Goal: Task Accomplishment & Management: Manage account settings

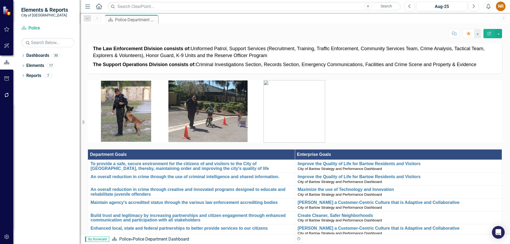
scroll to position [159, 0]
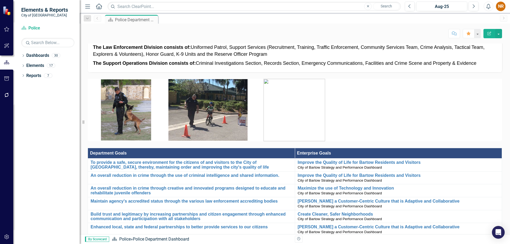
click at [87, 5] on icon "Menu" at bounding box center [87, 6] width 7 height 6
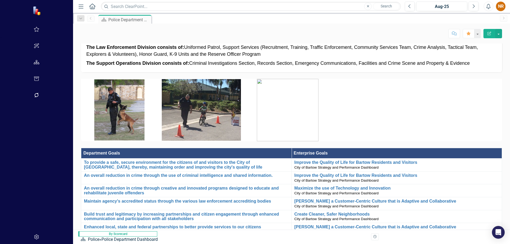
click at [78, 5] on icon "Menu" at bounding box center [81, 6] width 7 height 6
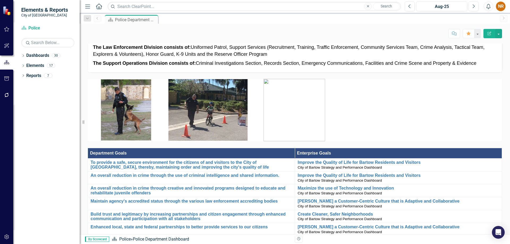
click at [88, 6] on icon "Menu" at bounding box center [87, 6] width 7 height 6
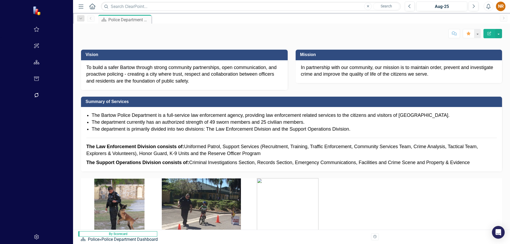
scroll to position [0, 0]
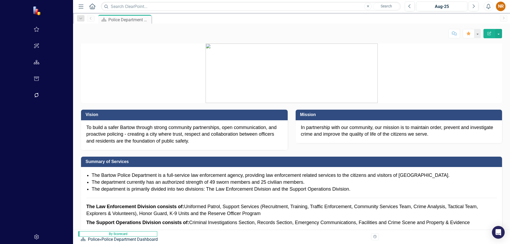
drag, startPoint x: 19, startPoint y: 5, endPoint x: 27, endPoint y: 9, distance: 8.4
click at [78, 5] on icon "Menu" at bounding box center [81, 6] width 7 height 6
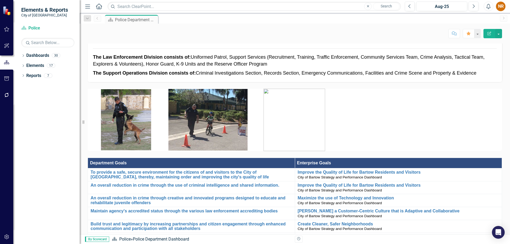
scroll to position [159, 0]
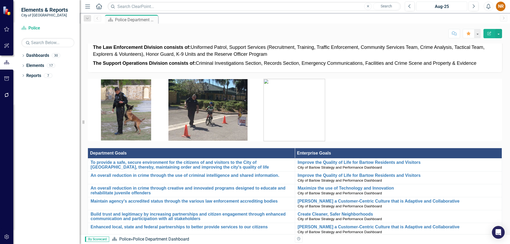
click at [438, 6] on div "Aug-25" at bounding box center [441, 6] width 47 height 6
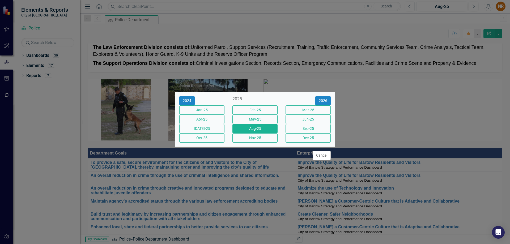
click at [459, 120] on div "Select Reporting Period 2024 2025 [DATE]-25 Feb-25 Mar-25 Apr-25 May-25 Jun-25 …" at bounding box center [255, 122] width 510 height 244
click at [326, 160] on button "Cancel" at bounding box center [322, 155] width 18 height 9
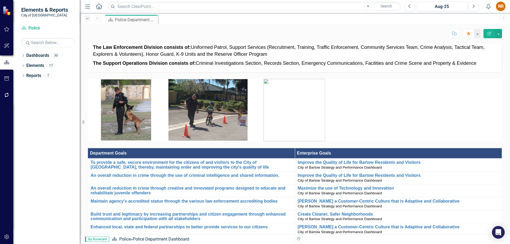
click at [86, 17] on icon "Dropdown" at bounding box center [87, 19] width 5 height 4
click at [111, 42] on div "Police Department Dashboard" at bounding box center [125, 43] width 61 height 7
click at [132, 102] on img at bounding box center [126, 109] width 50 height 61
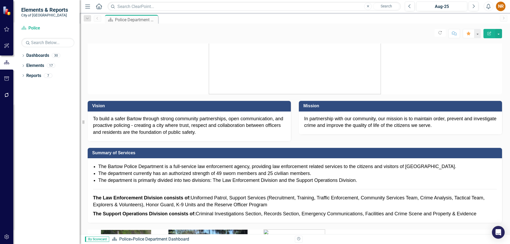
scroll to position [0, 0]
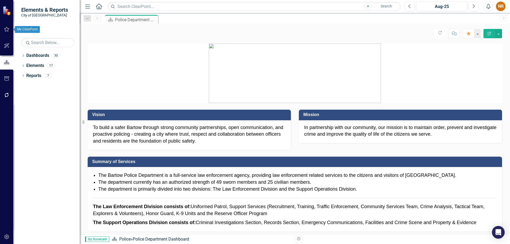
click at [7, 29] on icon "button" at bounding box center [7, 29] width 6 height 4
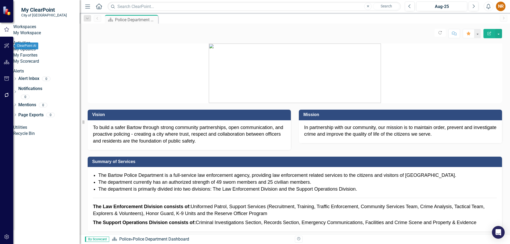
click at [7, 48] on icon "button" at bounding box center [7, 46] width 6 height 4
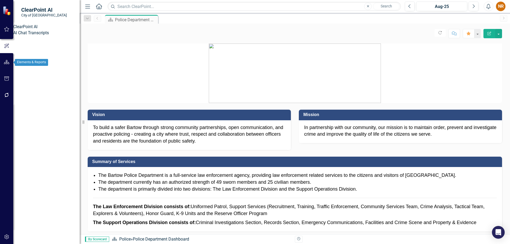
click at [7, 61] on icon "button" at bounding box center [7, 62] width 6 height 4
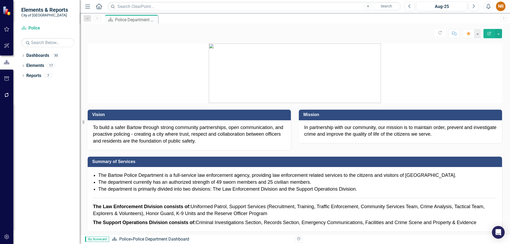
click at [98, 6] on icon "Home" at bounding box center [98, 6] width 7 height 6
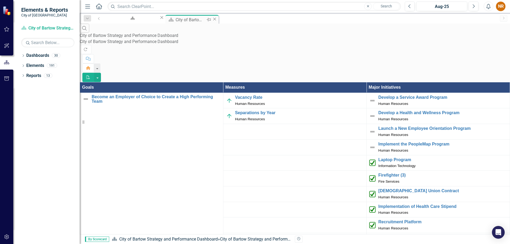
click at [213, 19] on icon at bounding box center [214, 19] width 3 height 3
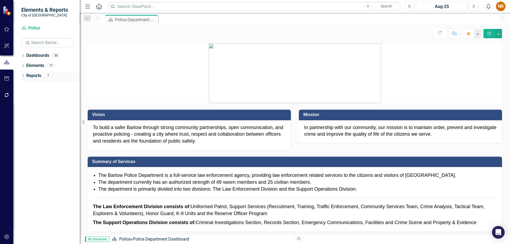
click at [23, 74] on div "Dropdown Reports 7" at bounding box center [50, 76] width 58 height 10
click at [24, 75] on icon "Dropdown" at bounding box center [23, 76] width 4 height 3
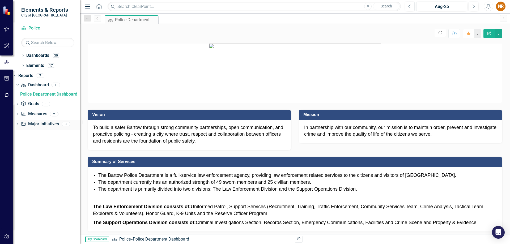
click at [44, 125] on link "Major Initiative Major Initiatives" at bounding box center [40, 124] width 38 height 6
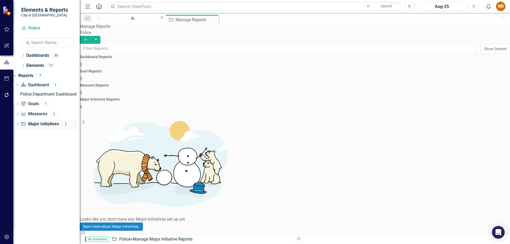
click at [53, 123] on link "Major Initiative Major Initiatives" at bounding box center [40, 124] width 38 height 6
click at [147, 237] on link "Police Department Major Initiatives ALL" at bounding box center [118, 239] width 76 height 5
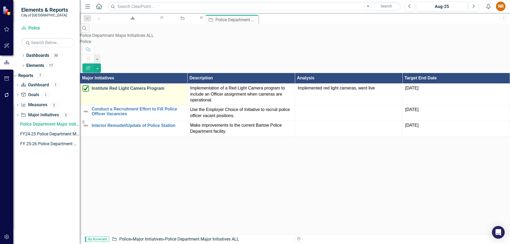
click at [152, 86] on link "Institute Red Light Camera Program" at bounding box center [138, 88] width 93 height 5
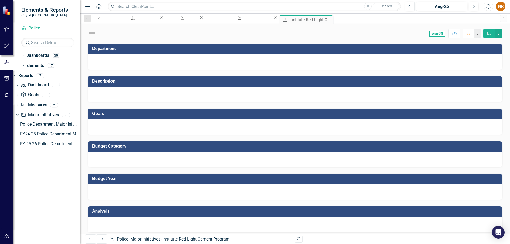
checkbox input "true"
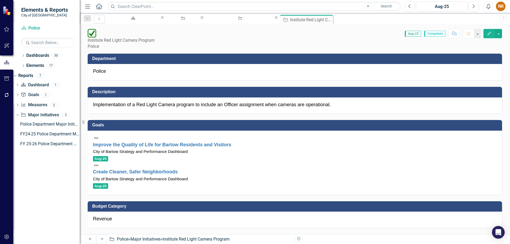
click at [97, 18] on icon "Previous" at bounding box center [99, 18] width 4 height 3
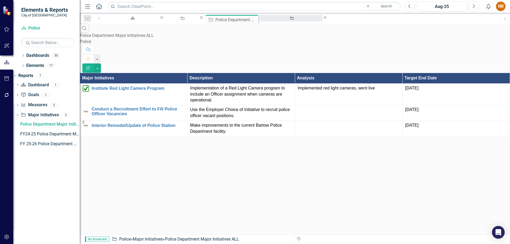
click at [292, 20] on div "Institute Red Light Camera Program" at bounding box center [290, 23] width 53 height 7
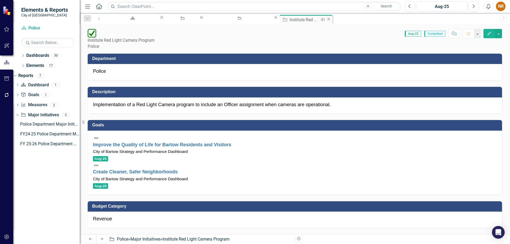
click at [326, 19] on icon "Close" at bounding box center [328, 19] width 5 height 4
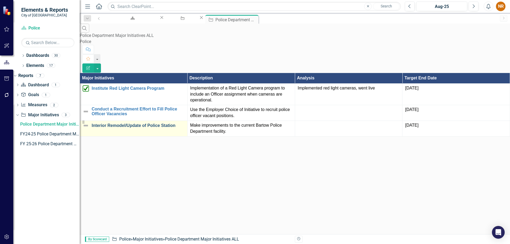
click at [168, 123] on link "Interior Remodel/Update of Police Station" at bounding box center [138, 125] width 93 height 5
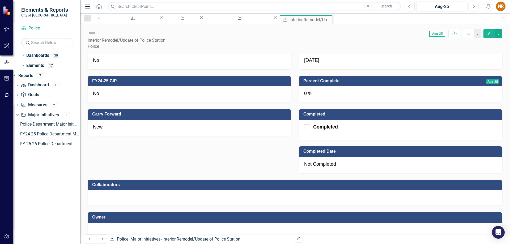
scroll to position [378, 0]
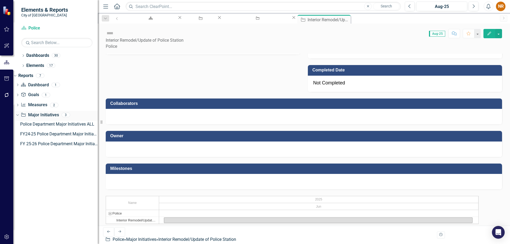
drag, startPoint x: 81, startPoint y: 115, endPoint x: 88, endPoint y: 119, distance: 8.4
click at [98, 119] on div "Resize" at bounding box center [100, 122] width 4 height 244
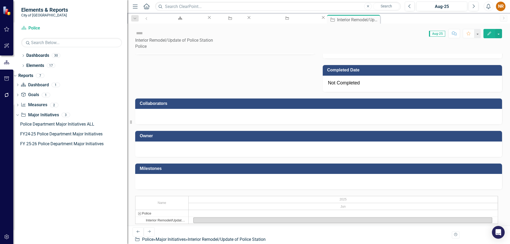
drag, startPoint x: 91, startPoint y: 121, endPoint x: 127, endPoint y: 122, distance: 35.9
click at [127, 122] on div "Resize" at bounding box center [129, 122] width 4 height 244
click at [18, 117] on icon "Dropdown" at bounding box center [16, 115] width 3 height 4
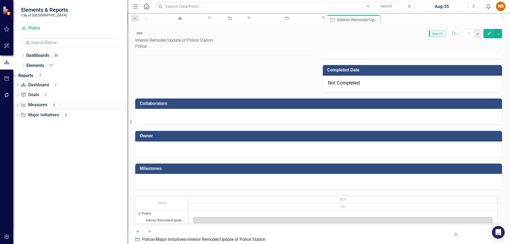
click at [19, 104] on div "Dropdown" at bounding box center [18, 106] width 4 height 5
click at [45, 104] on link "Measure Measures" at bounding box center [34, 105] width 26 height 6
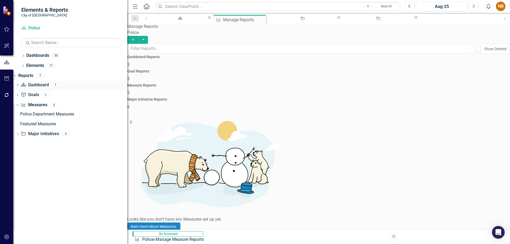
click at [48, 85] on link "Dashboard Dashboard" at bounding box center [35, 85] width 28 height 6
click at [260, 19] on icon "Close" at bounding box center [262, 19] width 5 height 4
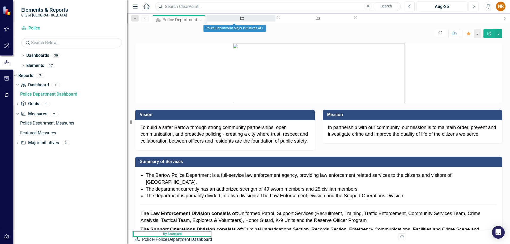
click at [234, 20] on div "Police Department Major Initiatives ALL" at bounding box center [240, 23] width 59 height 7
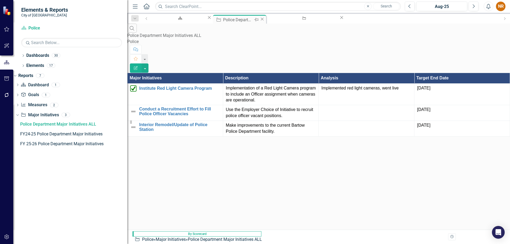
click at [260, 19] on icon "Close" at bounding box center [262, 19] width 5 height 4
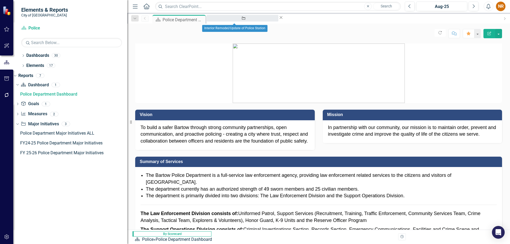
click at [241, 20] on div "Interior Remodel/Update of Police Station" at bounding box center [242, 23] width 62 height 7
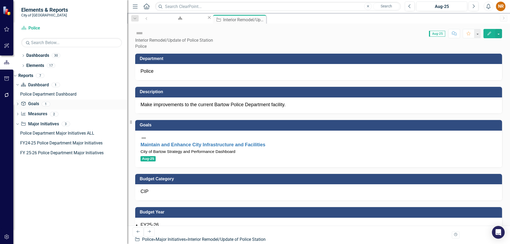
click at [19, 104] on icon "Dropdown" at bounding box center [18, 104] width 4 height 3
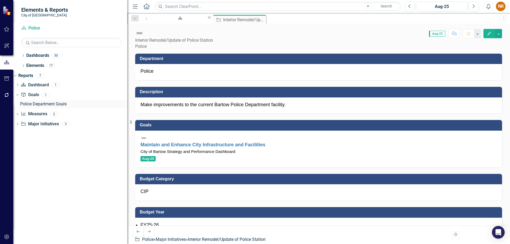
click at [64, 105] on div "Police Department Goals" at bounding box center [73, 104] width 107 height 5
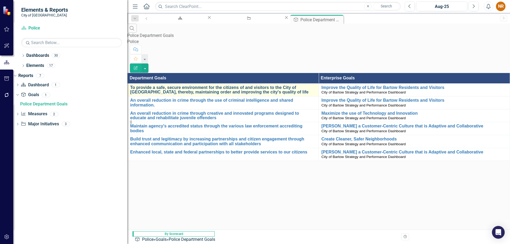
click at [240, 85] on link "To provide a safe, secure environment for the citizens of and visitors to the C…" at bounding box center [223, 89] width 186 height 9
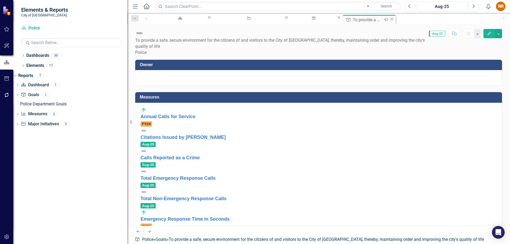
click at [389, 19] on icon "Close" at bounding box center [391, 19] width 5 height 4
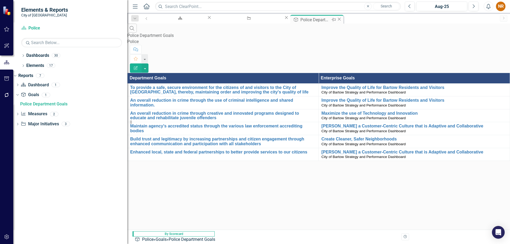
click at [337, 18] on icon "Close" at bounding box center [339, 19] width 5 height 4
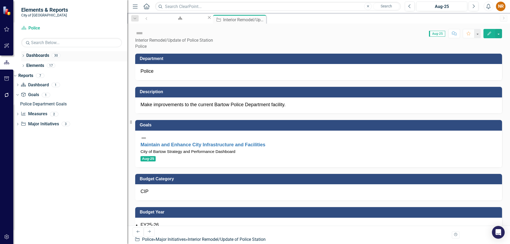
click at [32, 54] on link "Dashboards" at bounding box center [37, 56] width 23 height 6
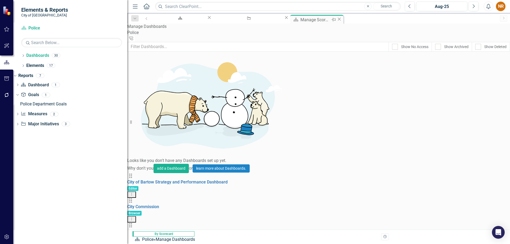
click at [337, 18] on icon "Close" at bounding box center [339, 19] width 5 height 4
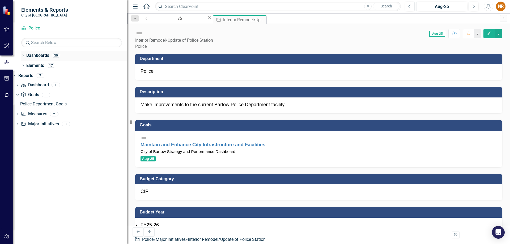
click at [39, 56] on link "Dashboards" at bounding box center [37, 56] width 23 height 6
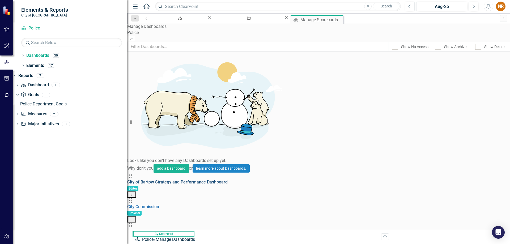
click at [171, 180] on link "City of Bartow Strategy and Performance Dashboard" at bounding box center [177, 182] width 100 height 5
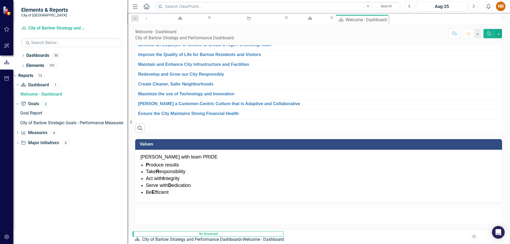
scroll to position [325, 0]
click at [382, 20] on icon "Close" at bounding box center [384, 19] width 5 height 4
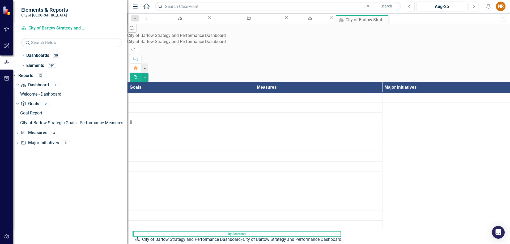
click at [329, 17] on icon "Close" at bounding box center [331, 17] width 5 height 4
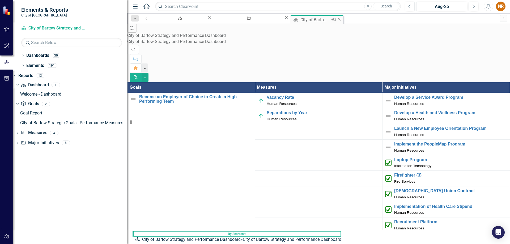
click at [337, 19] on icon "Close" at bounding box center [339, 19] width 5 height 4
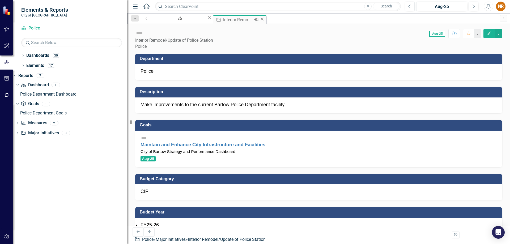
click at [260, 20] on icon "Close" at bounding box center [262, 19] width 5 height 4
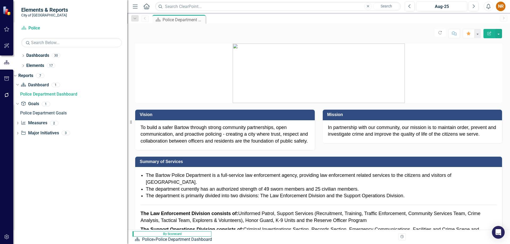
click at [503, 8] on div "NR" at bounding box center [501, 7] width 10 height 10
click at [488, 17] on link "User Edit Profile" at bounding box center [484, 16] width 42 height 10
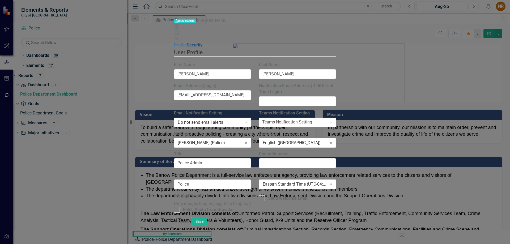
click at [187, 43] on link "Security" at bounding box center [195, 45] width 16 height 5
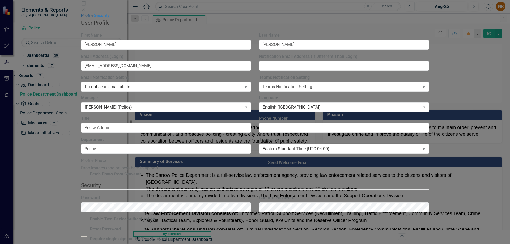
click at [81, 18] on link "Profile" at bounding box center [87, 15] width 13 height 5
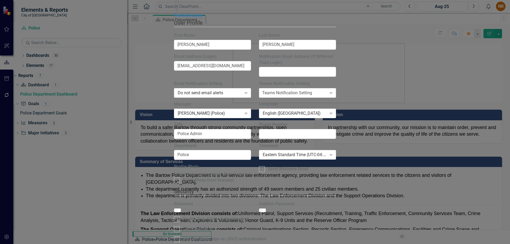
click at [178, 8] on icon at bounding box center [176, 9] width 3 height 3
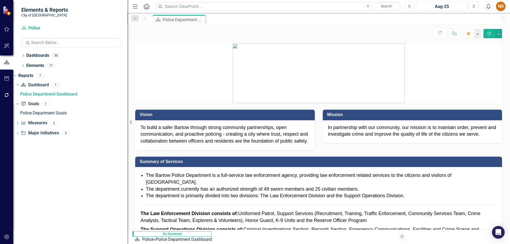
click at [487, 32] on icon "Edit Report" at bounding box center [489, 34] width 5 height 4
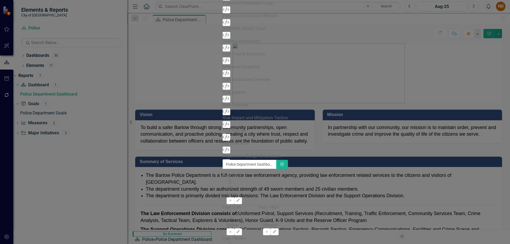
drag, startPoint x: 499, startPoint y: 6, endPoint x: 499, endPoint y: 10, distance: 3.2
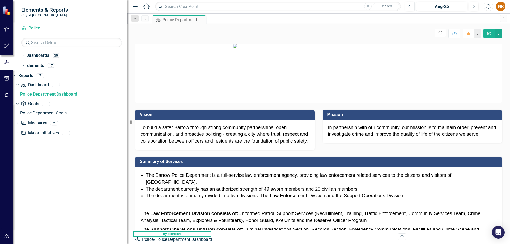
click at [344, 114] on h3 "Mission" at bounding box center [413, 114] width 172 height 5
click at [290, 140] on p "To build a safer Bartow through strong community partnerships, open communicati…" at bounding box center [225, 134] width 169 height 20
drag, startPoint x: 426, startPoint y: 131, endPoint x: 325, endPoint y: 133, distance: 101.3
click at [325, 133] on div "In partnership with our community, our mission is to maintain order, prevent an…" at bounding box center [413, 131] width 180 height 23
click at [189, 132] on p "To build a safer Bartow through strong community partnerships, open communicati…" at bounding box center [225, 134] width 169 height 20
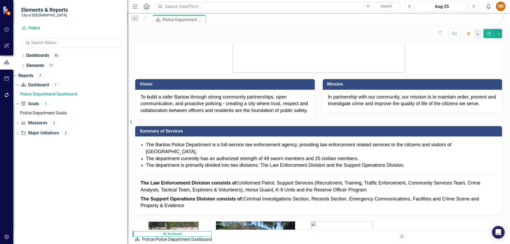
scroll to position [27, 0]
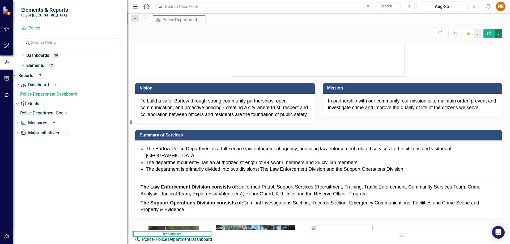
click at [500, 35] on button "button" at bounding box center [498, 33] width 7 height 9
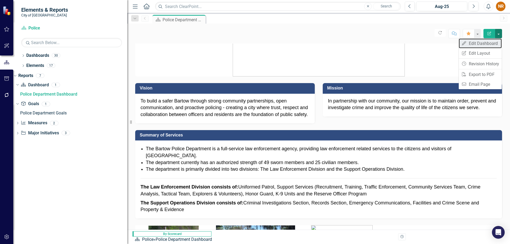
click at [487, 43] on link "Edit Edit Dashboard" at bounding box center [480, 44] width 43 height 10
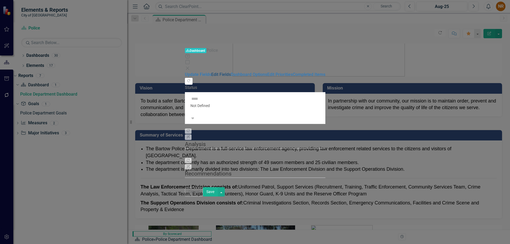
click at [211, 72] on link "Edit Fields" at bounding box center [221, 74] width 20 height 5
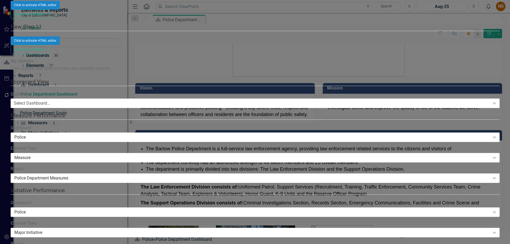
scroll to position [452, 0]
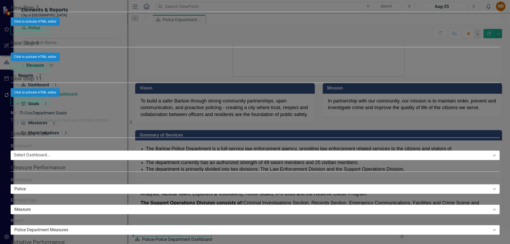
scroll to position [399, 0]
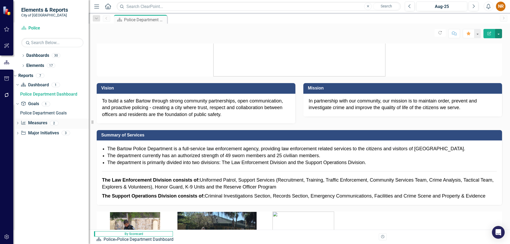
drag, startPoint x: 131, startPoint y: 123, endPoint x: 89, endPoint y: 125, distance: 42.0
click at [89, 125] on div "Resize" at bounding box center [91, 122] width 4 height 244
click at [23, 55] on icon "Dropdown" at bounding box center [23, 56] width 4 height 3
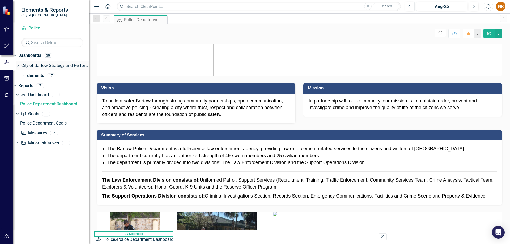
click at [20, 65] on icon "Dropdown" at bounding box center [18, 65] width 4 height 3
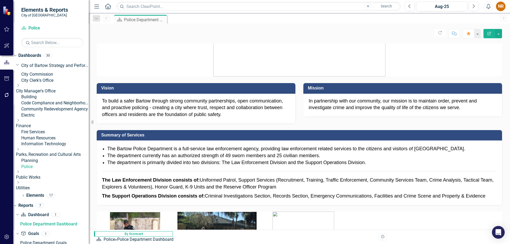
click at [20, 122] on icon "Dropdown" at bounding box center [18, 120] width 4 height 3
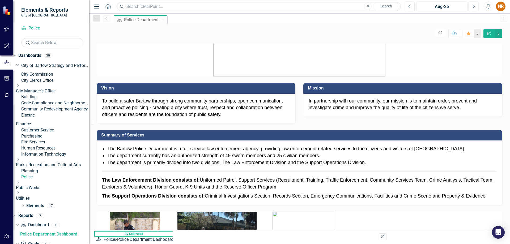
click at [50, 86] on icon at bounding box center [51, 85] width 3 height 1
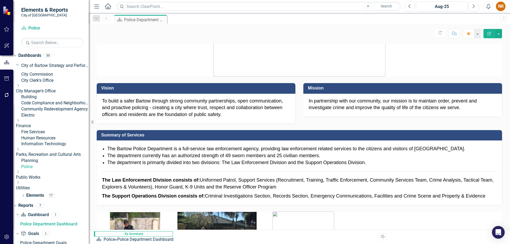
click at [20, 87] on icon "Dropdown" at bounding box center [18, 85] width 4 height 3
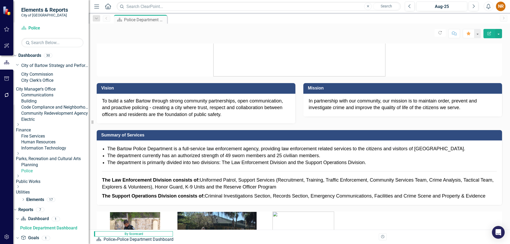
click at [50, 52] on icon "Dropdown" at bounding box center [51, 50] width 3 height 4
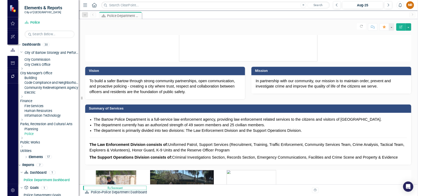
scroll to position [27, 0]
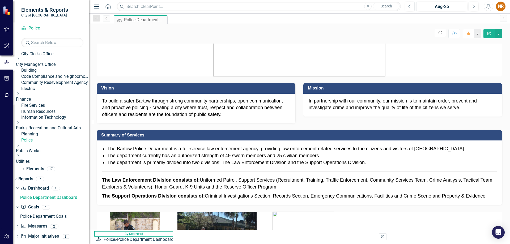
click at [20, 124] on icon "Dropdown" at bounding box center [18, 122] width 4 height 3
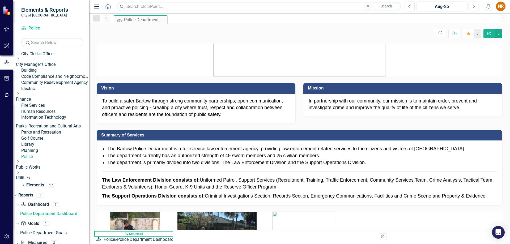
click at [50, 89] on icon "Dropdown" at bounding box center [51, 87] width 3 height 4
